Goal: Task Accomplishment & Management: Manage account settings

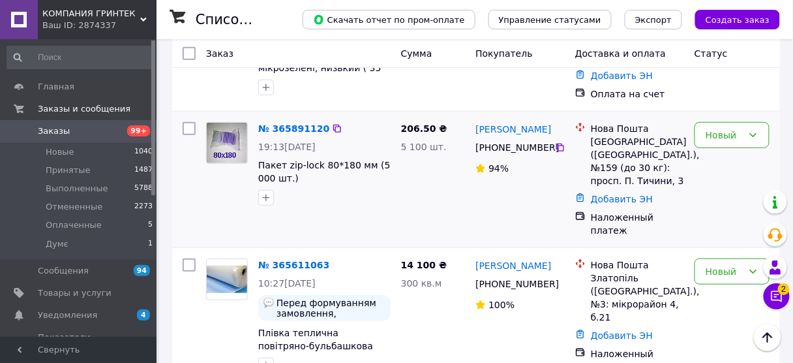
scroll to position [104, 0]
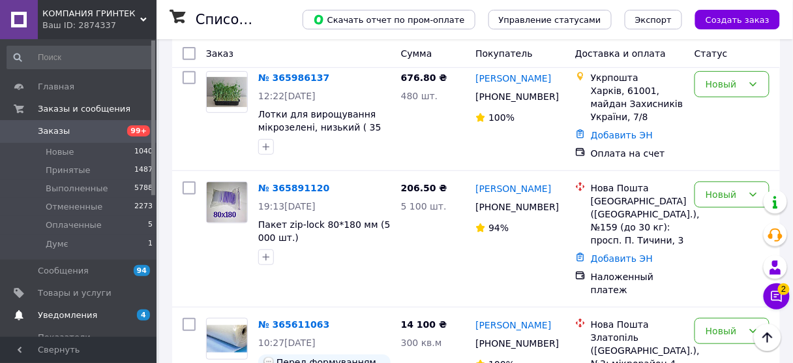
click at [72, 318] on span "Уведомления" at bounding box center [67, 315] width 59 height 12
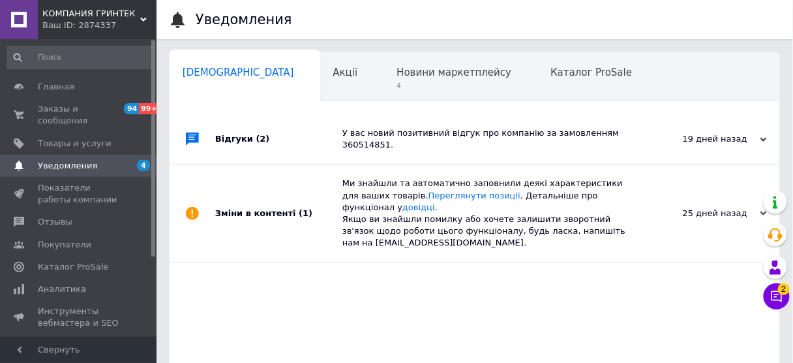
scroll to position [0, 7]
click at [55, 216] on span "Отзывы" at bounding box center [55, 222] width 35 height 12
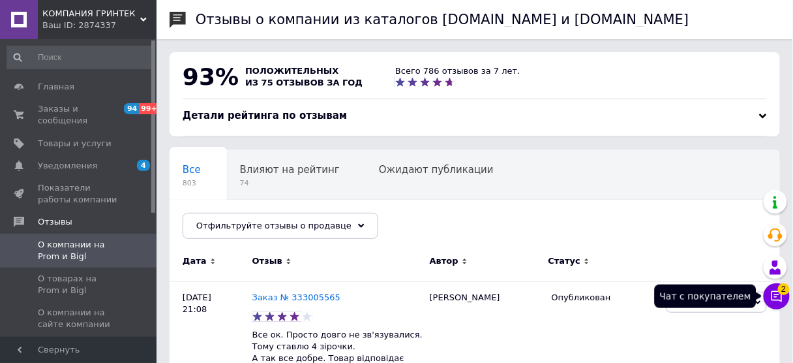
click at [783, 290] on span "2" at bounding box center [784, 289] width 12 height 12
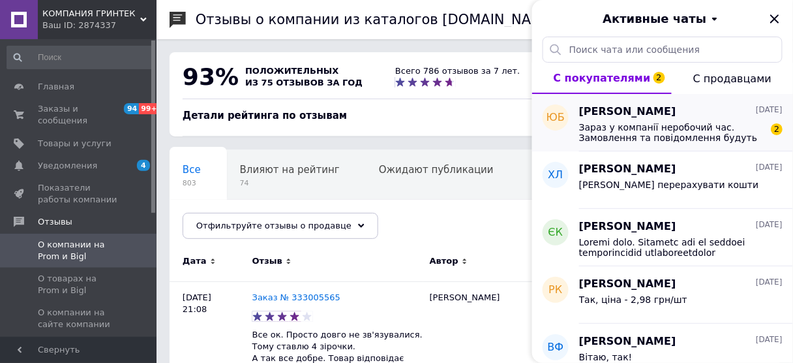
click at [648, 142] on span "Зараз у компанії неробочий час. Замовлення та повідомлення будуть оброблені з 0…" at bounding box center [671, 132] width 185 height 21
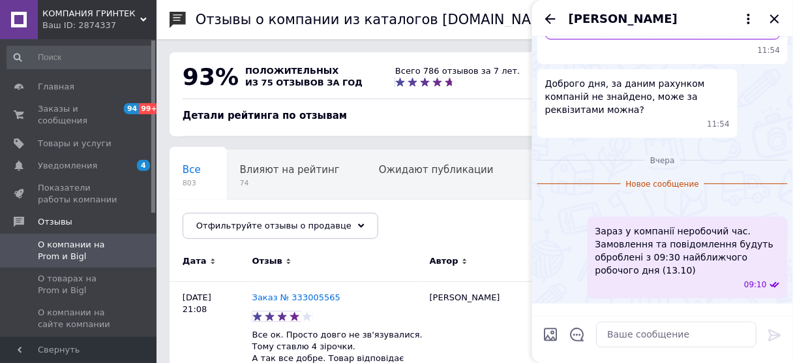
scroll to position [512, 0]
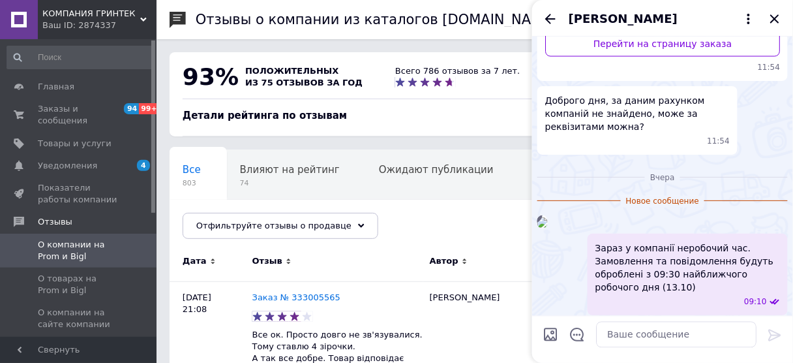
click at [548, 228] on img at bounding box center [542, 222] width 10 height 10
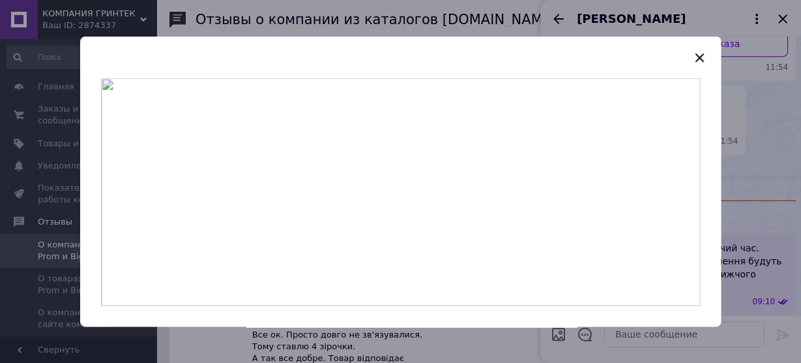
click at [397, 174] on img at bounding box center [400, 192] width 599 height 228
click at [699, 59] on icon "button" at bounding box center [700, 58] width 16 height 16
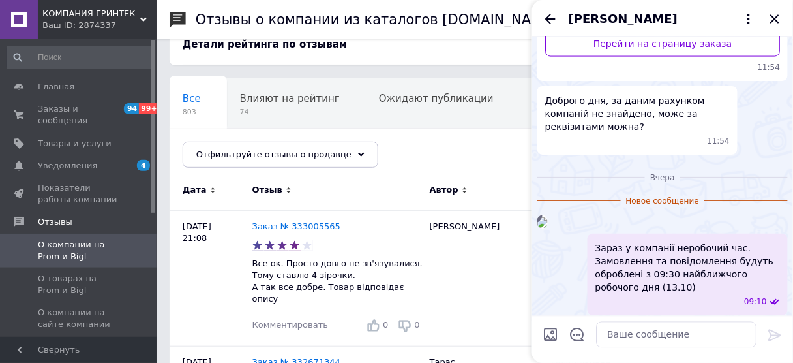
scroll to position [104, 0]
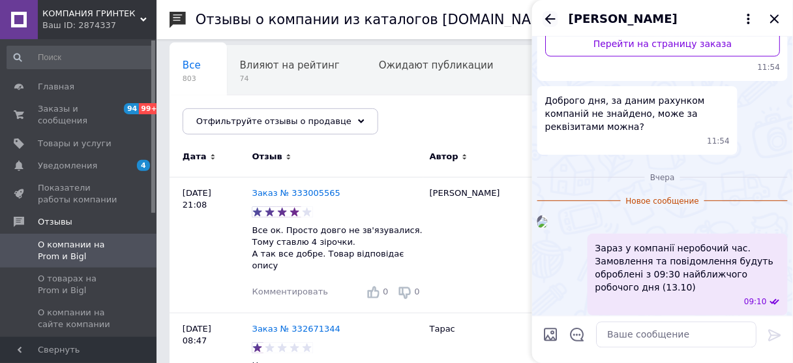
click at [552, 19] on icon "Назад" at bounding box center [550, 19] width 10 height 10
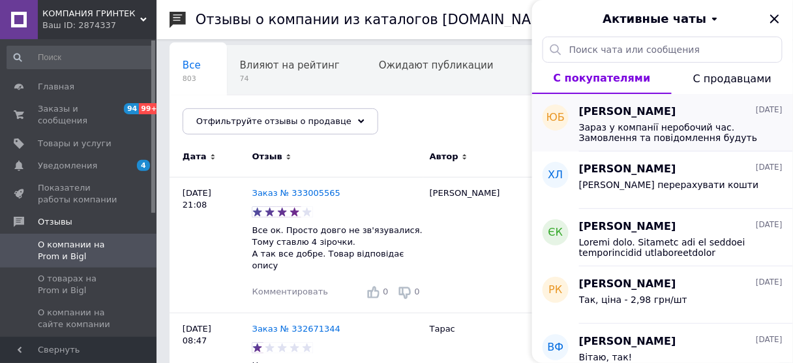
click at [606, 112] on span "[PERSON_NAME]" at bounding box center [627, 111] width 97 height 15
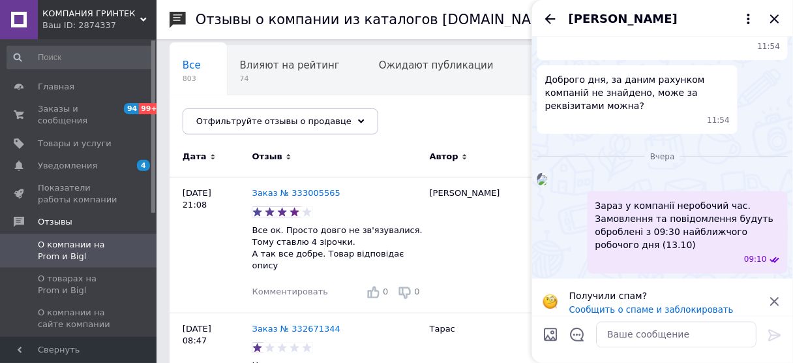
scroll to position [386, 0]
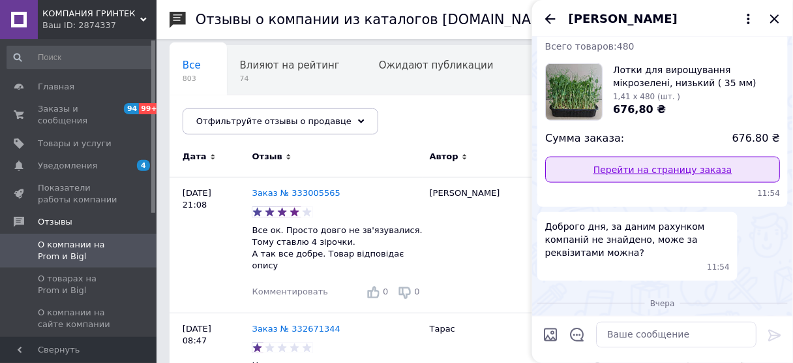
click at [644, 157] on link "Перейти на страницу заказа" at bounding box center [662, 170] width 235 height 26
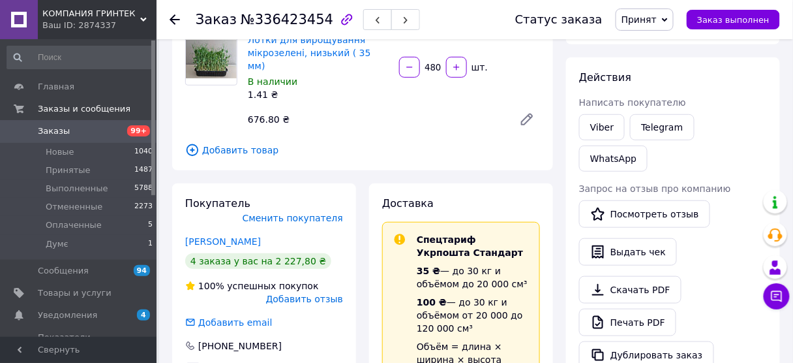
scroll to position [209, 0]
